Goal: Task Accomplishment & Management: Manage account settings

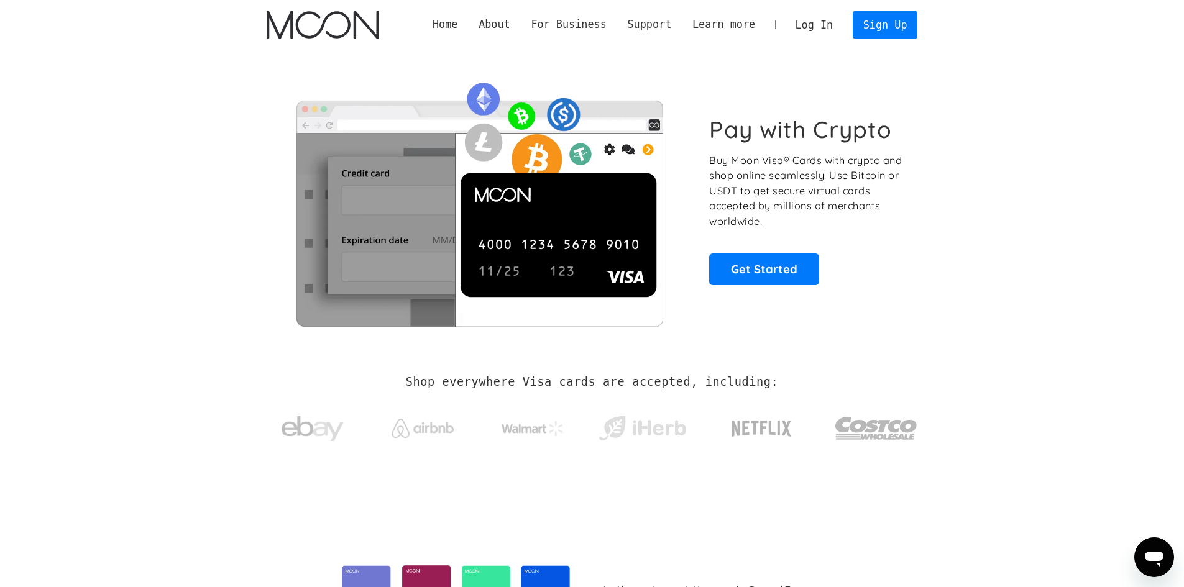
click at [814, 24] on link "Log In" at bounding box center [814, 24] width 58 height 27
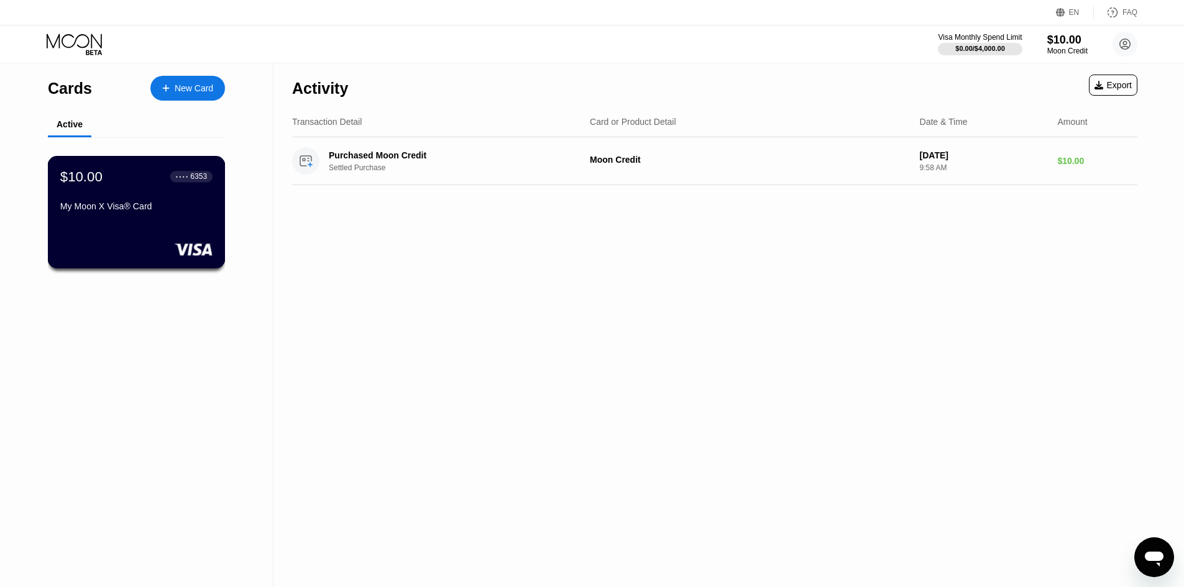
click at [123, 211] on div "My Moon X Visa® Card" at bounding box center [136, 206] width 152 height 10
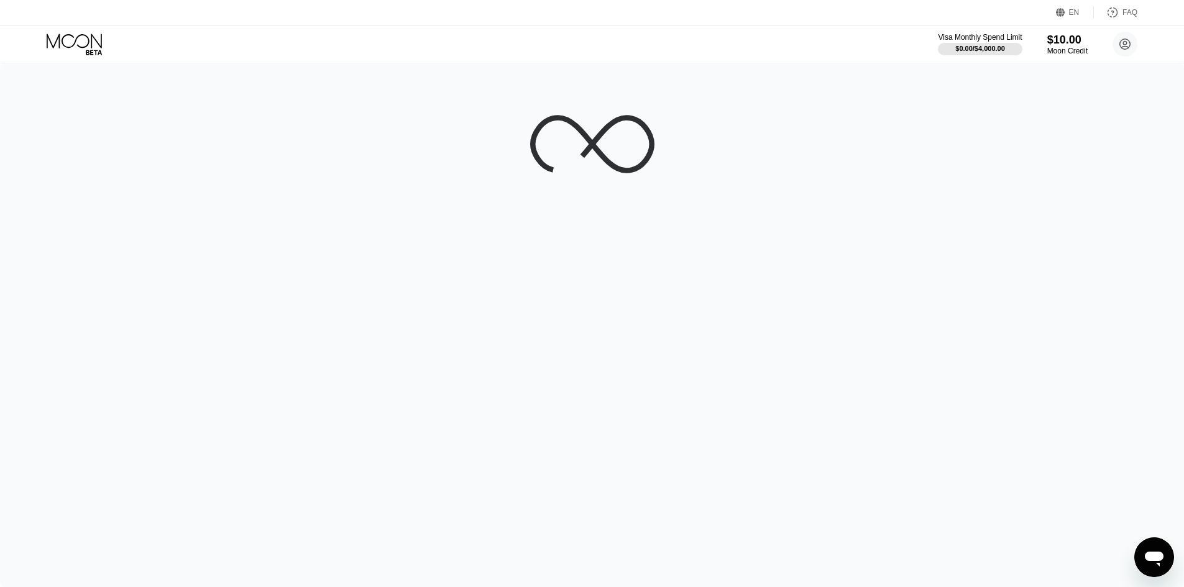
click at [123, 211] on div at bounding box center [592, 325] width 1184 height 524
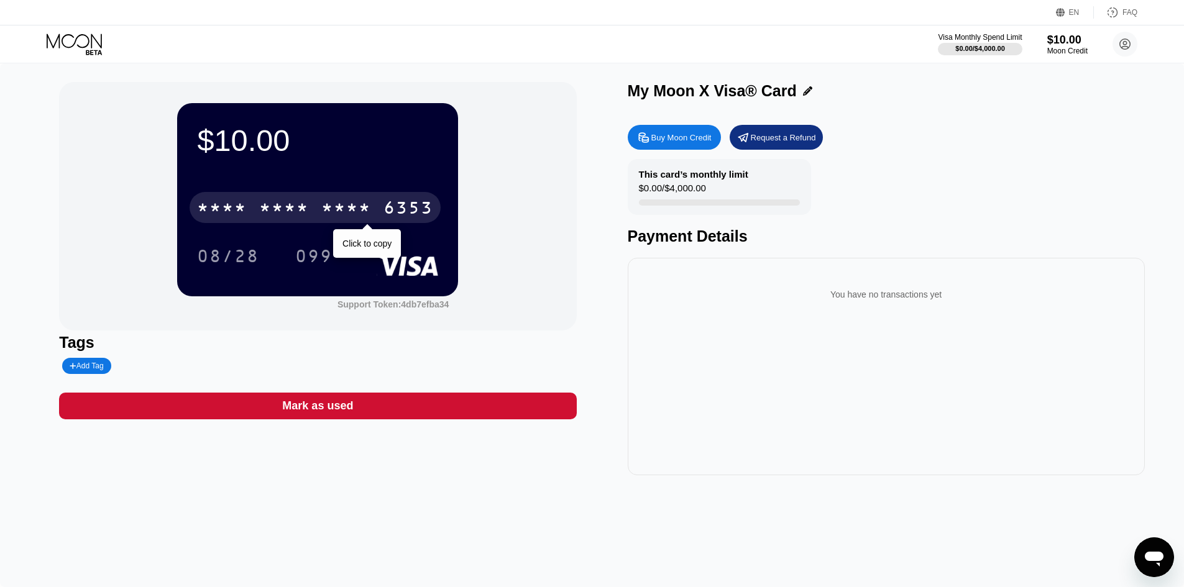
click at [401, 203] on div "6353" at bounding box center [408, 209] width 50 height 20
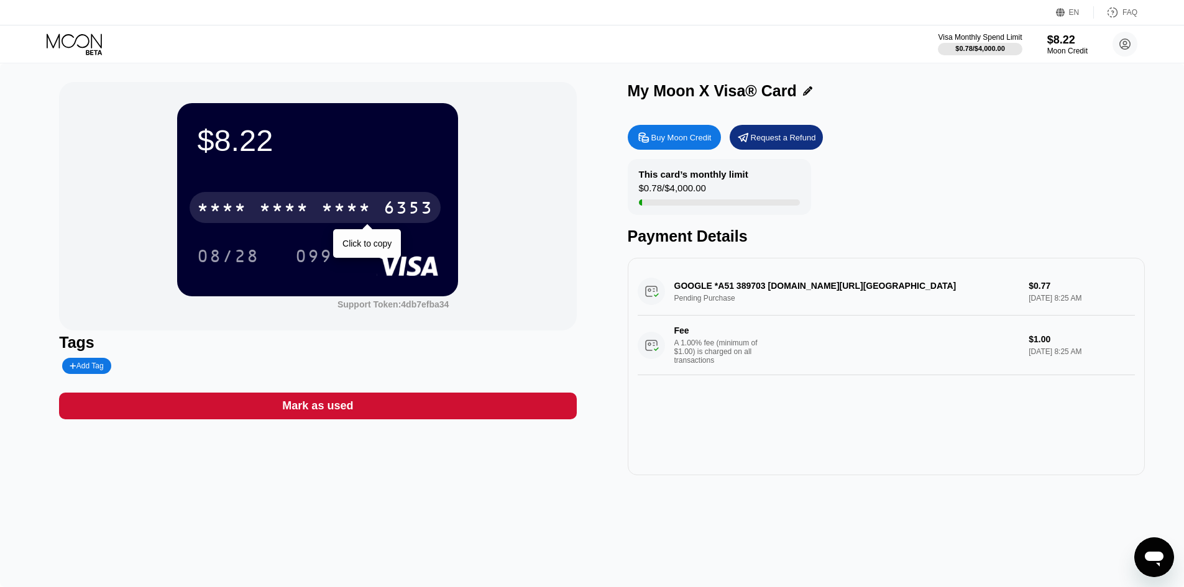
click at [341, 208] on div "* * * *" at bounding box center [346, 209] width 50 height 20
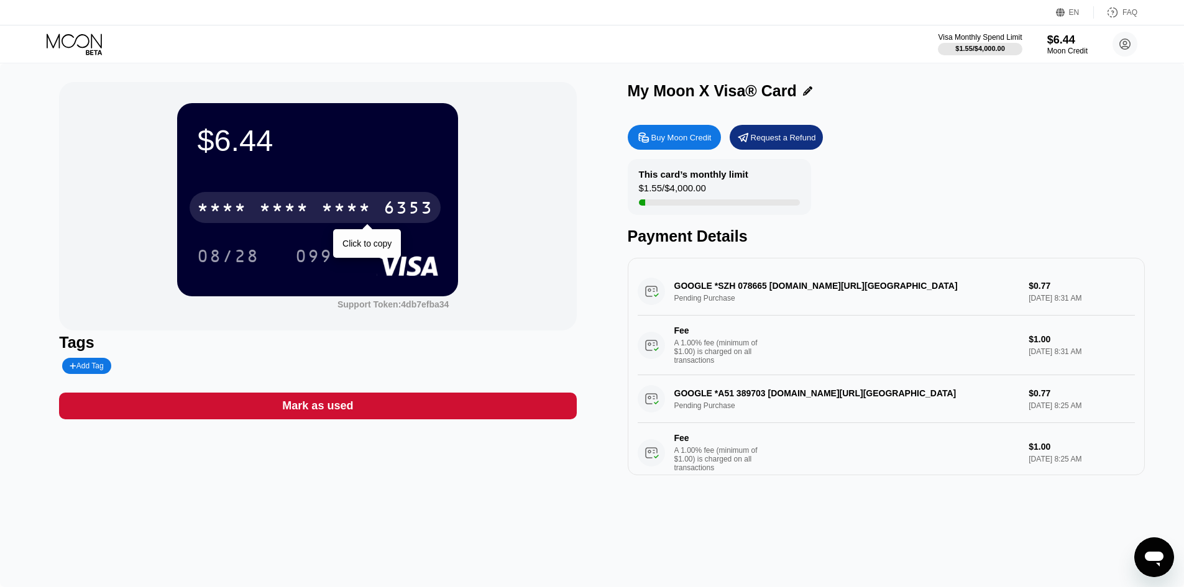
click at [275, 196] on div "* * * * * * * * * * * * 6353" at bounding box center [315, 207] width 251 height 31
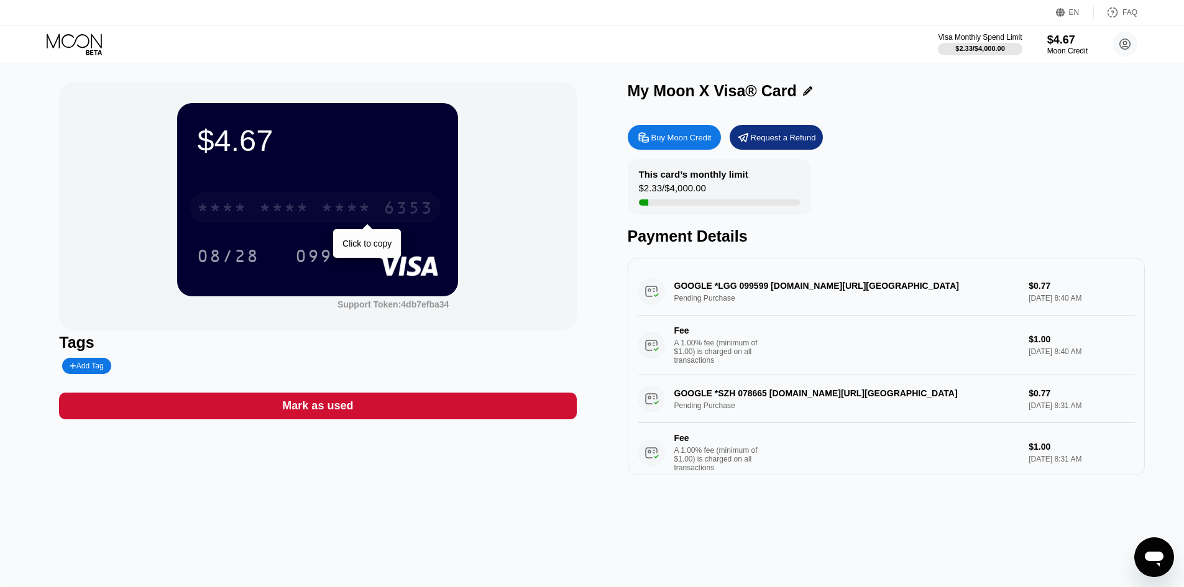
click at [270, 208] on div "* * * *" at bounding box center [284, 209] width 50 height 20
click at [296, 211] on div "* * * *" at bounding box center [284, 209] width 50 height 20
click at [244, 196] on div "* * * * * * * * * * * * 6353" at bounding box center [315, 207] width 251 height 31
